Goal: Task Accomplishment & Management: Manage account settings

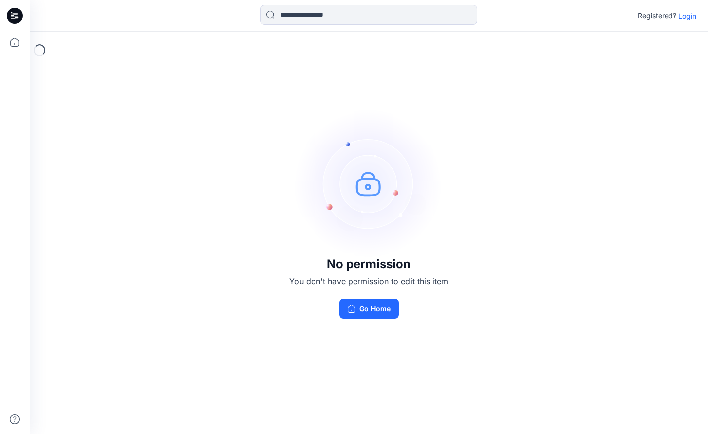
click at [689, 17] on p "Login" at bounding box center [687, 16] width 18 height 10
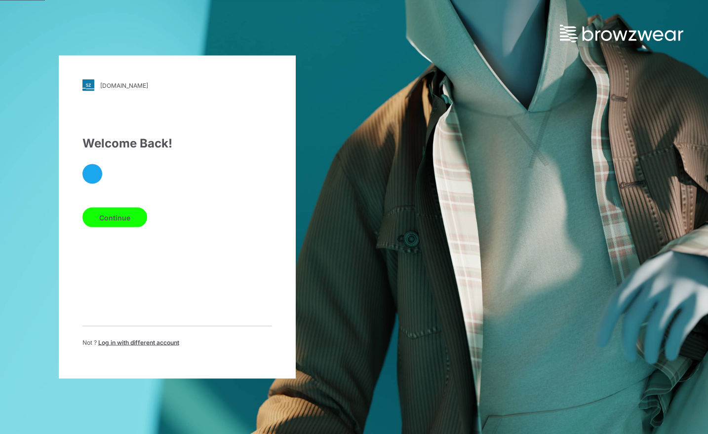
click at [112, 224] on button "Continue" at bounding box center [114, 218] width 65 height 20
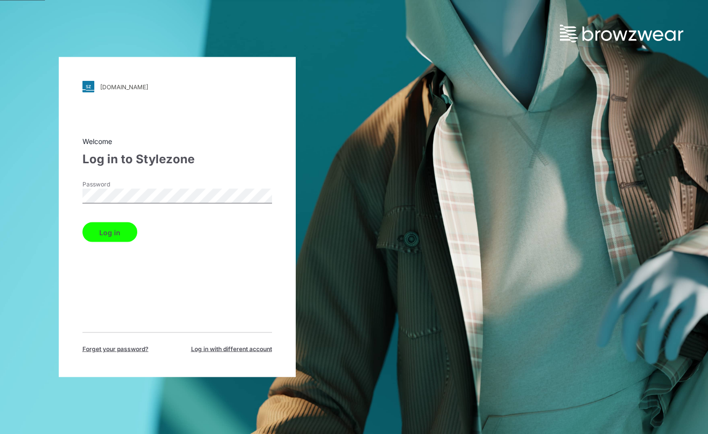
click at [107, 236] on button "Log in" at bounding box center [109, 233] width 55 height 20
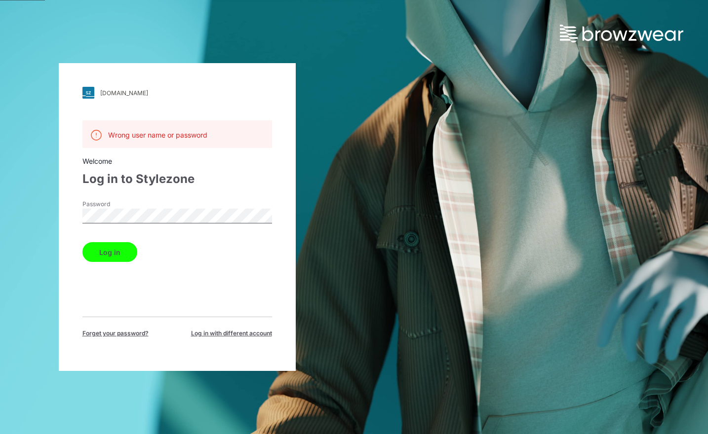
click at [123, 336] on span "Forget your password?" at bounding box center [115, 333] width 66 height 9
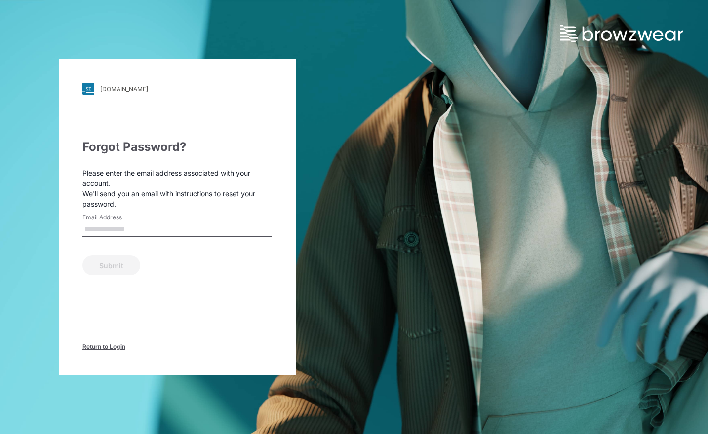
click at [127, 225] on input "Email Address" at bounding box center [176, 229] width 189 height 15
type input "**********"
click at [116, 266] on button "Submit" at bounding box center [111, 266] width 58 height 20
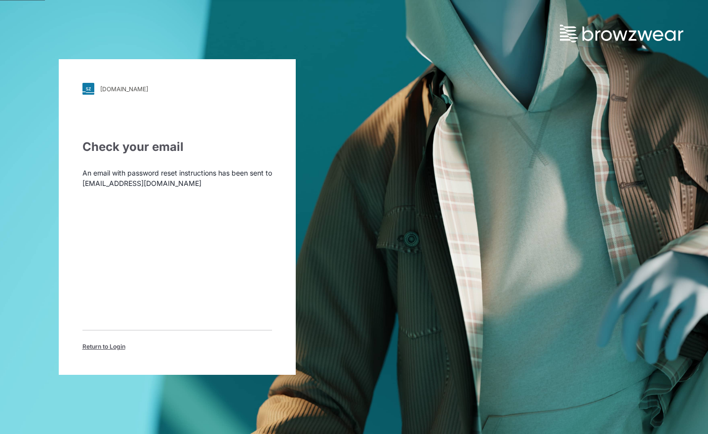
click at [100, 346] on span "Return to Login" at bounding box center [103, 346] width 43 height 9
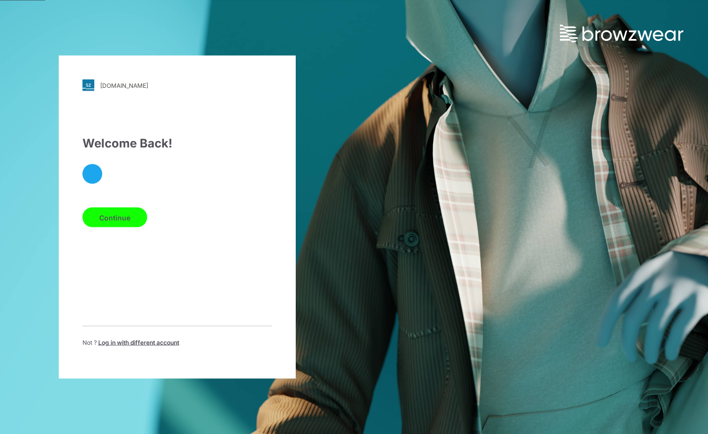
click at [115, 344] on span "Log in with different account" at bounding box center [138, 342] width 81 height 7
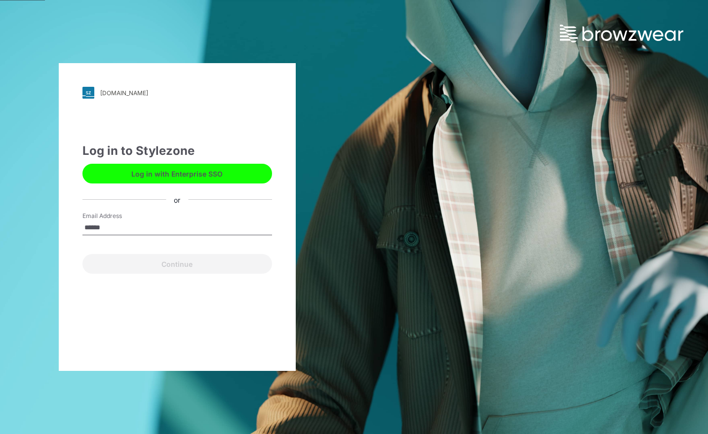
type input "**********"
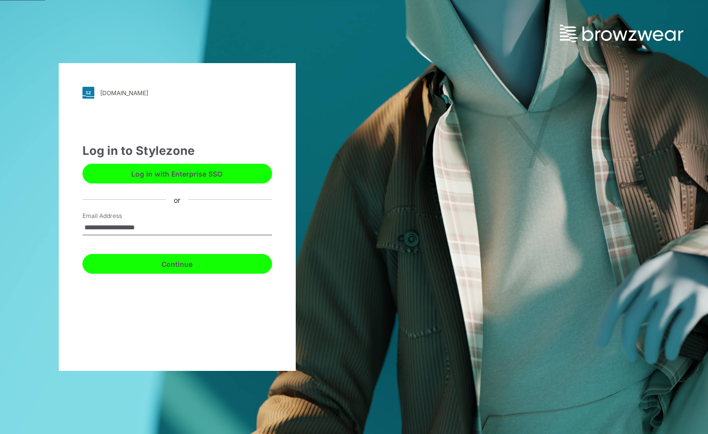
click at [159, 265] on button "Continue" at bounding box center [176, 264] width 189 height 20
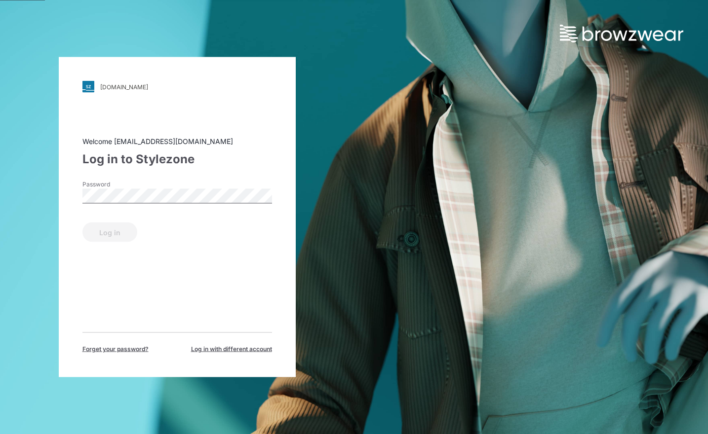
click at [113, 354] on div "[DOMAIN_NAME] Loading... Welcome [EMAIL_ADDRESS][DOMAIN_NAME] Log in to Stylezo…" at bounding box center [177, 217] width 237 height 320
click at [113, 351] on span "Forget your password?" at bounding box center [115, 349] width 66 height 9
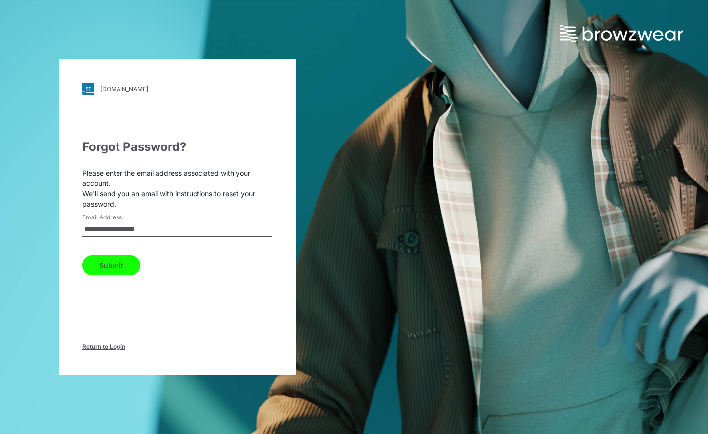
click at [122, 261] on button "Submit" at bounding box center [111, 266] width 58 height 20
